Goal: Task Accomplishment & Management: Manage account settings

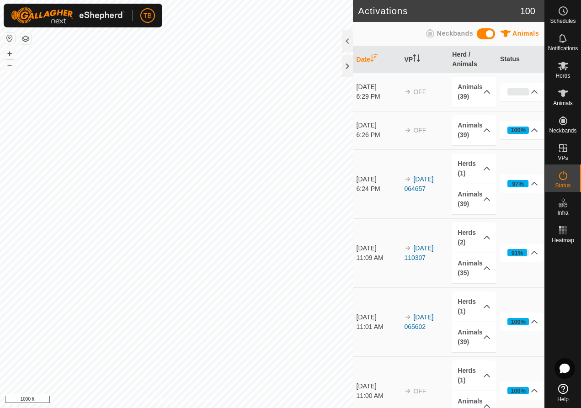
scroll to position [2, 0]
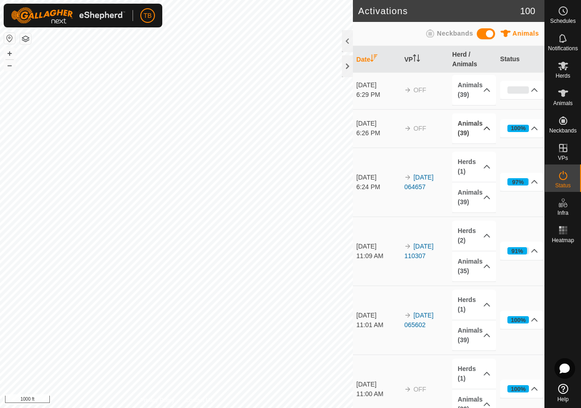
click at [476, 123] on p-accordion-header "Animals (39)" at bounding box center [473, 128] width 43 height 30
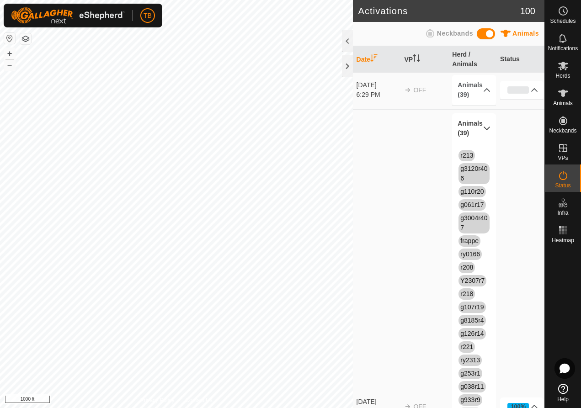
drag, startPoint x: 434, startPoint y: 130, endPoint x: 370, endPoint y: 121, distance: 65.2
click at [421, 130] on td "OFF" at bounding box center [425, 406] width 48 height 595
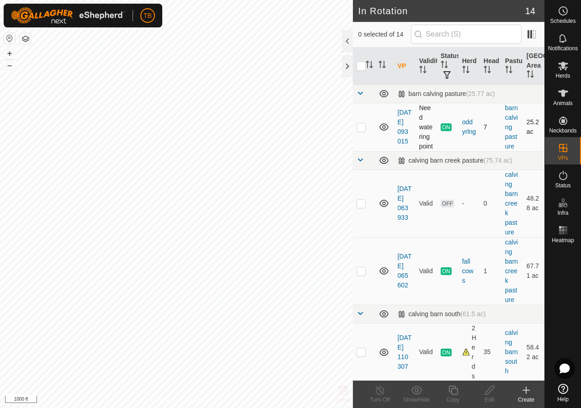
checkbox input "true"
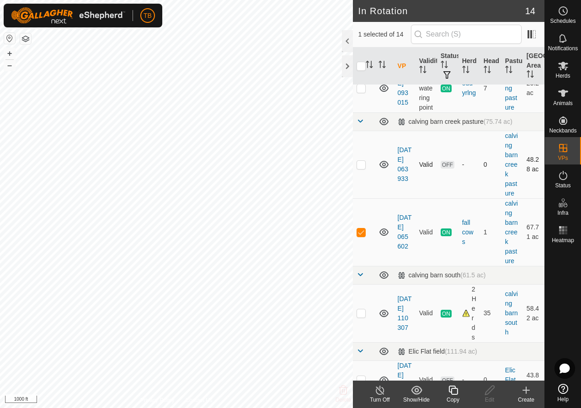
scroll to position [45, 0]
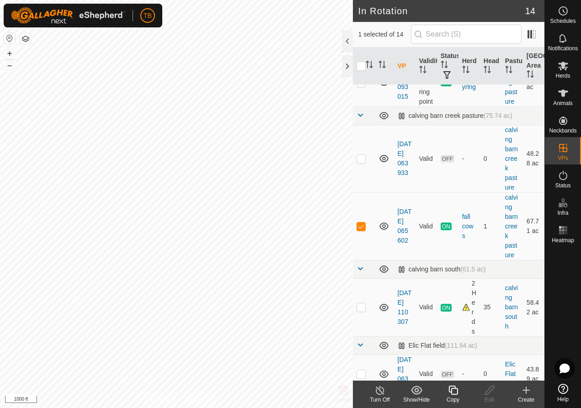
click at [456, 393] on icon at bounding box center [453, 390] width 11 height 11
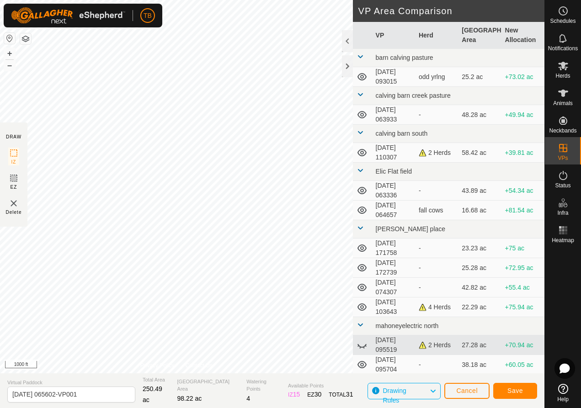
click at [515, 389] on span "Save" at bounding box center [516, 390] width 16 height 7
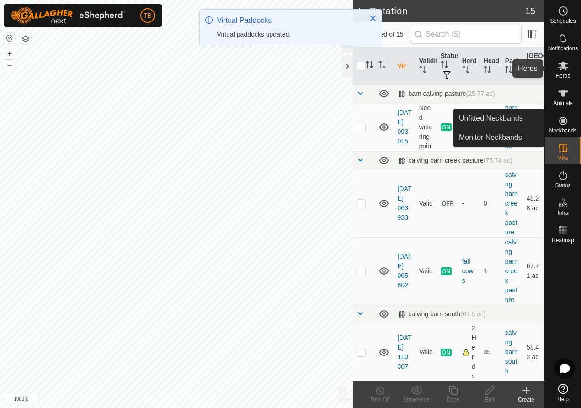
click at [566, 73] on span "Herds" at bounding box center [563, 75] width 15 height 5
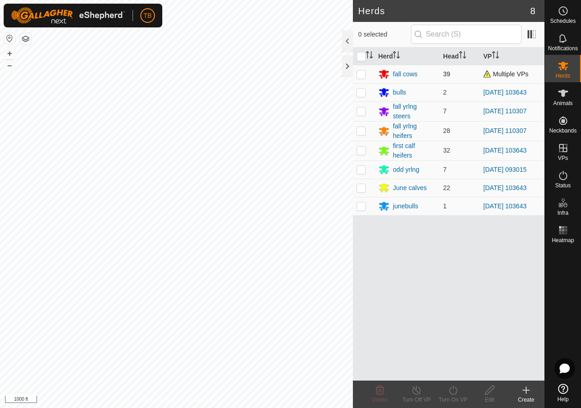
click at [363, 75] on p-checkbox at bounding box center [361, 73] width 9 height 7
checkbox input "true"
click at [452, 391] on icon at bounding box center [453, 390] width 11 height 11
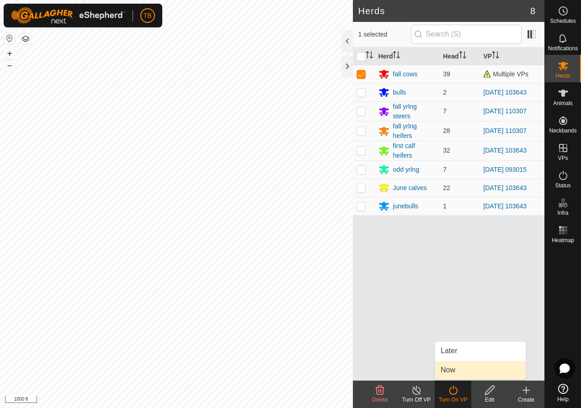
click at [449, 369] on link "Now" at bounding box center [480, 370] width 91 height 18
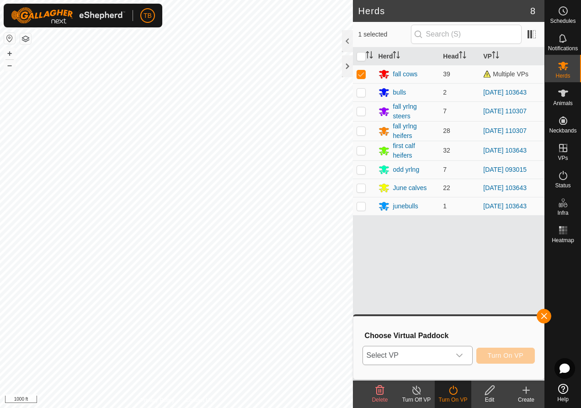
click at [451, 353] on div "dropdown trigger" at bounding box center [459, 356] width 18 height 18
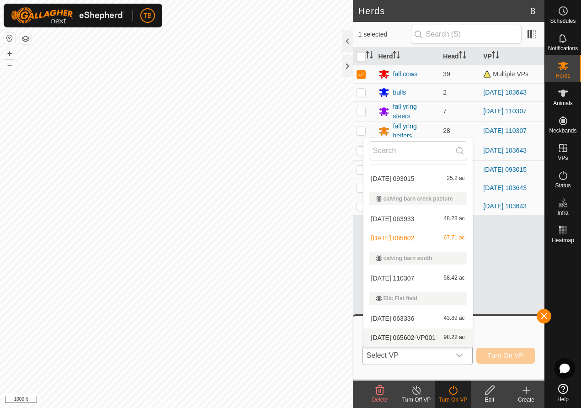
scroll to position [17, 0]
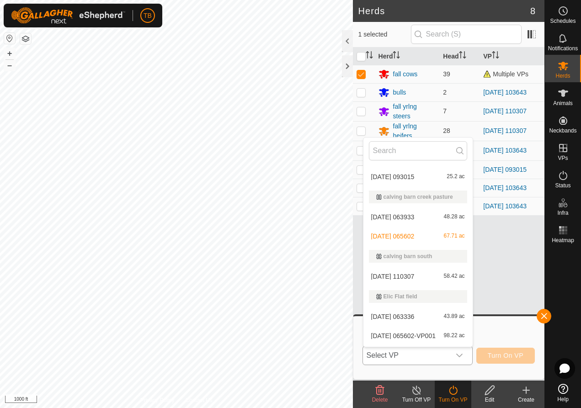
click at [434, 338] on li "2025-08-11 065602-VP001 98.22 ac" at bounding box center [418, 336] width 109 height 18
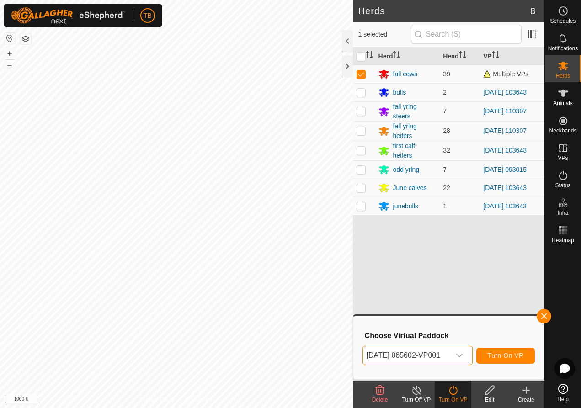
click at [511, 357] on span "Turn On VP" at bounding box center [506, 355] width 36 height 7
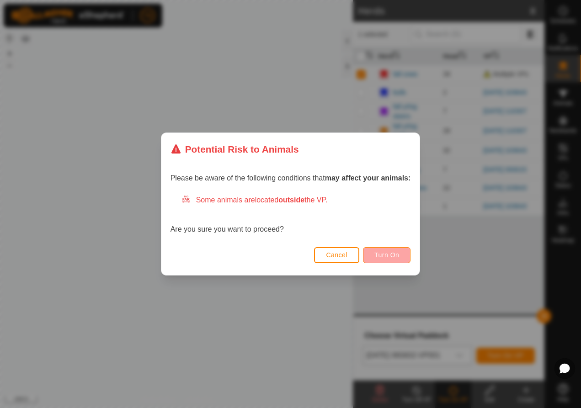
click at [390, 255] on span "Turn On" at bounding box center [387, 255] width 25 height 7
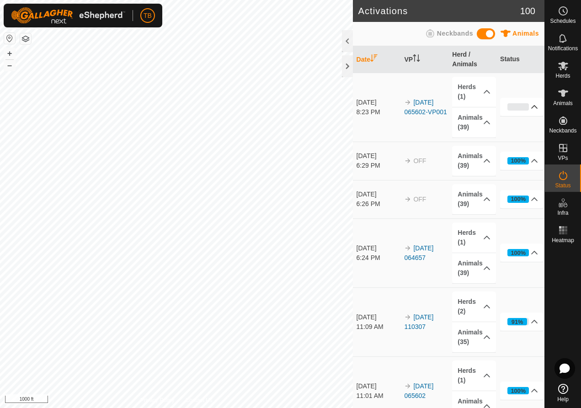
click at [509, 107] on p-accordion-header "0%" at bounding box center [521, 107] width 43 height 18
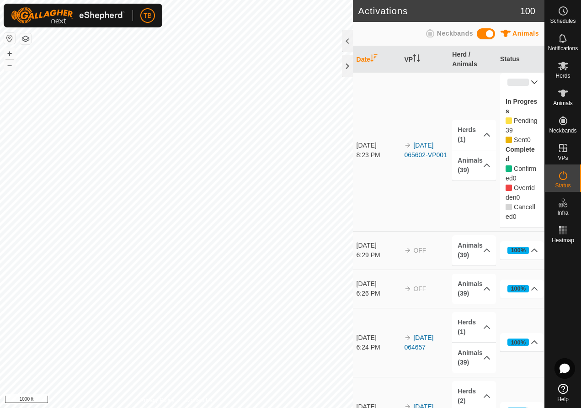
scroll to position [2, 0]
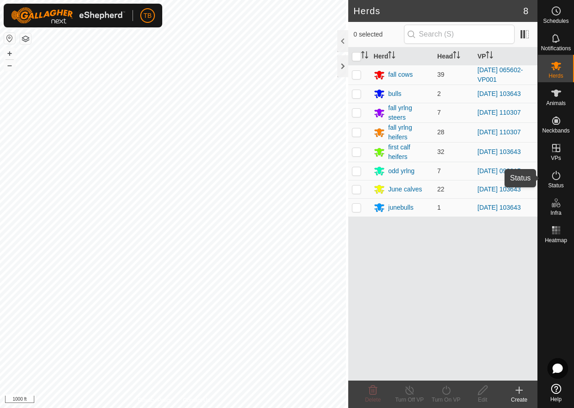
click at [558, 175] on icon at bounding box center [556, 175] width 11 height 11
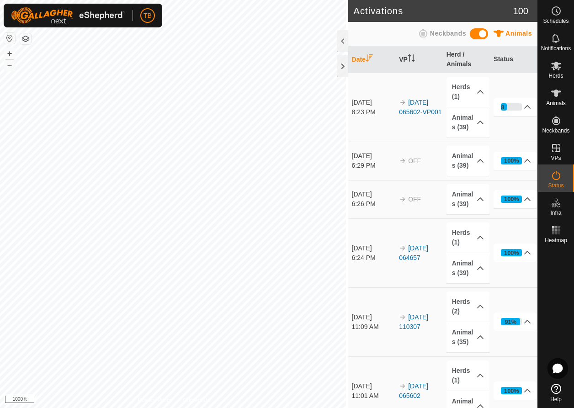
click at [558, 175] on icon at bounding box center [556, 175] width 11 height 11
click at [511, 110] on p-accordion-header "28%" at bounding box center [515, 107] width 43 height 18
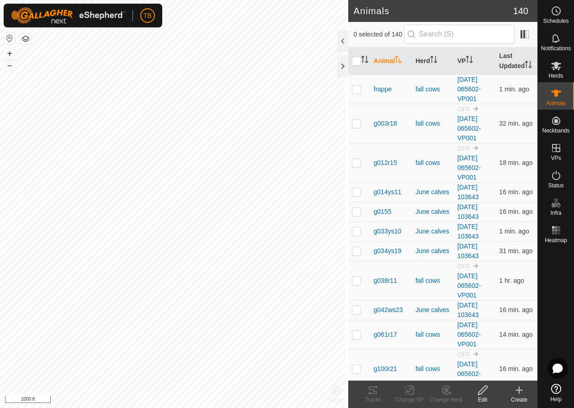
checkbox input "true"
